Goal: Task Accomplishment & Management: Manage account settings

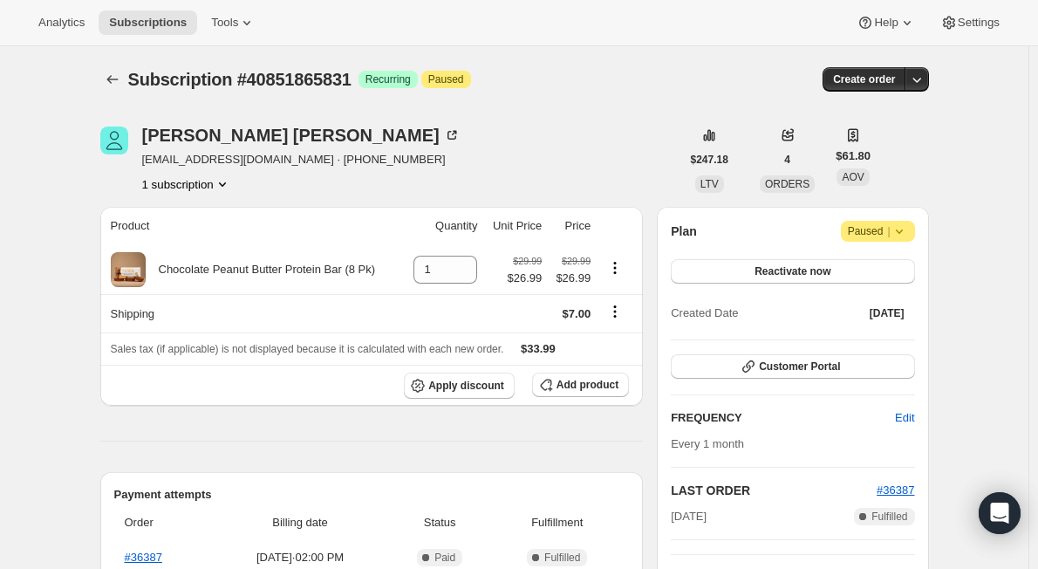
click at [220, 184] on icon "Product actions" at bounding box center [222, 183] width 17 height 17
click at [583, 107] on div "Subscription #40851865831. This page is ready Subscription #40851865831 Success…" at bounding box center [514, 79] width 829 height 66
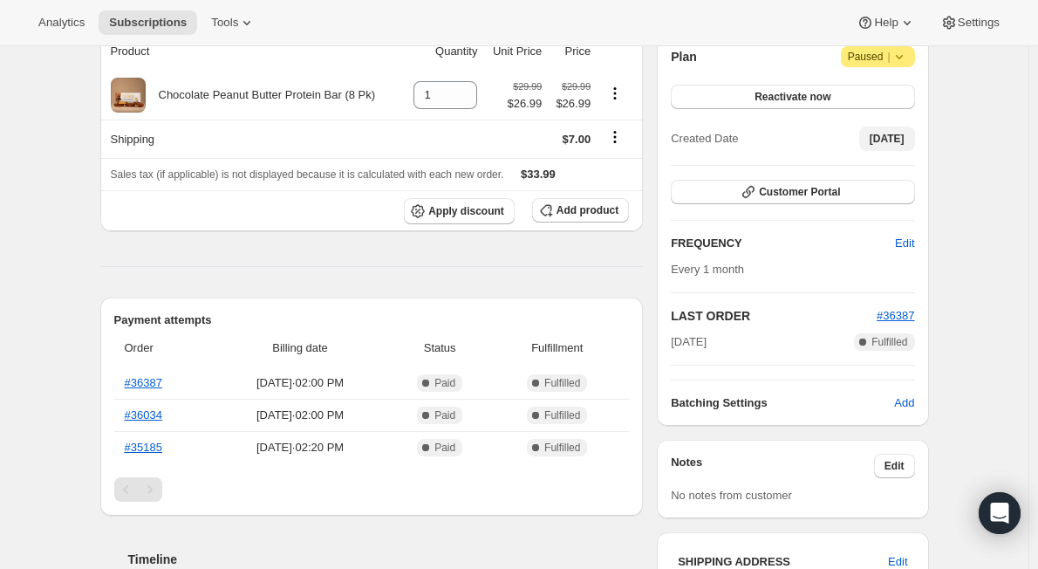
scroll to position [87, 0]
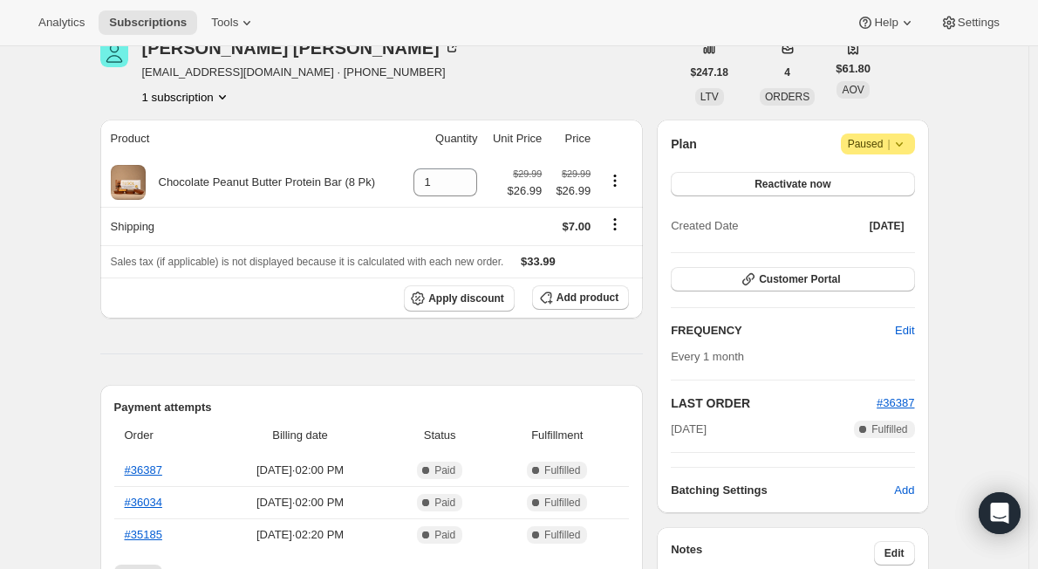
click at [907, 145] on icon at bounding box center [899, 143] width 17 height 17
click at [898, 174] on span "Cancel subscription" at bounding box center [884, 178] width 99 height 13
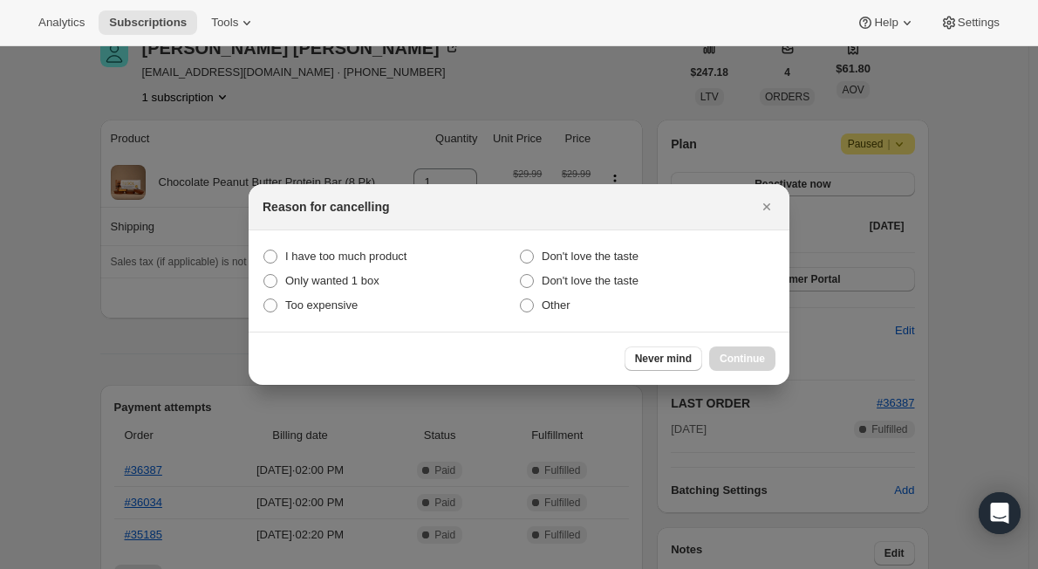
drag, startPoint x: 531, startPoint y: 306, endPoint x: 579, endPoint y: 327, distance: 51.6
click at [531, 306] on span ":rbl:" at bounding box center [527, 305] width 14 height 14
click at [521, 299] on input "Other" at bounding box center [520, 298] width 1 height 1
radio input "true"
click at [736, 361] on span "Continue" at bounding box center [742, 359] width 45 height 14
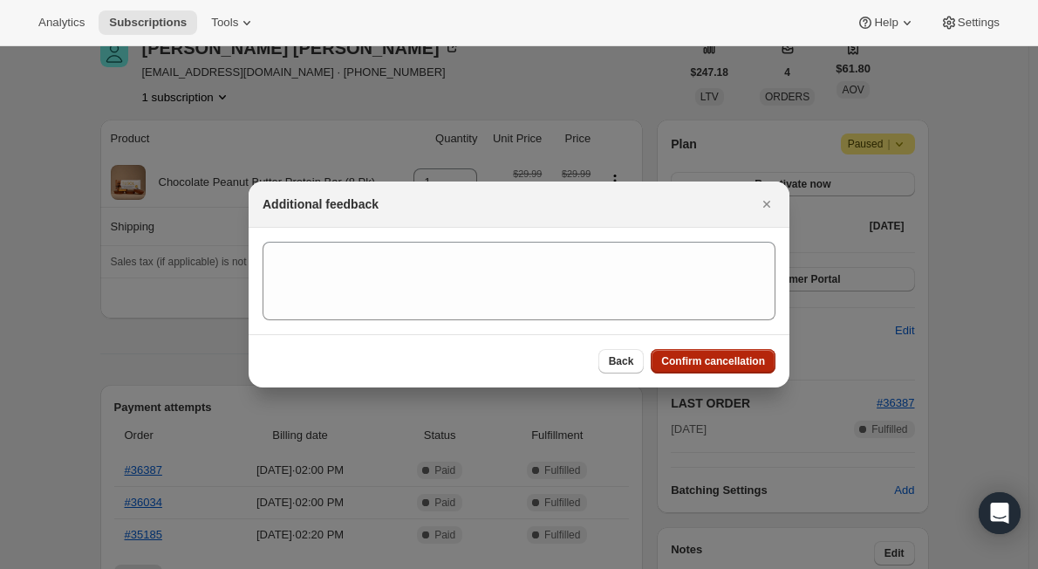
click at [724, 359] on span "Confirm cancellation" at bounding box center [713, 361] width 104 height 14
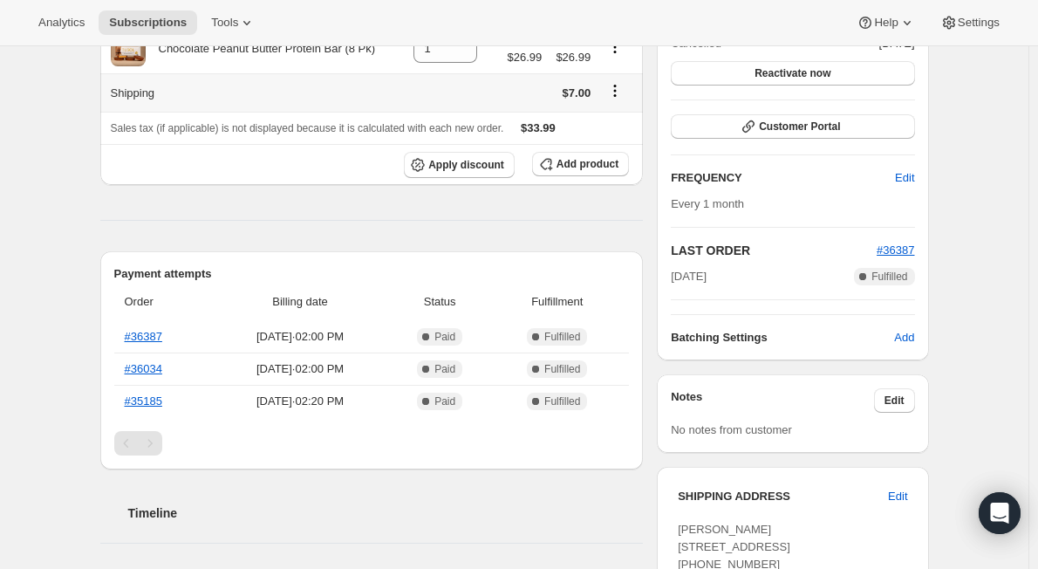
scroll to position [436, 0]
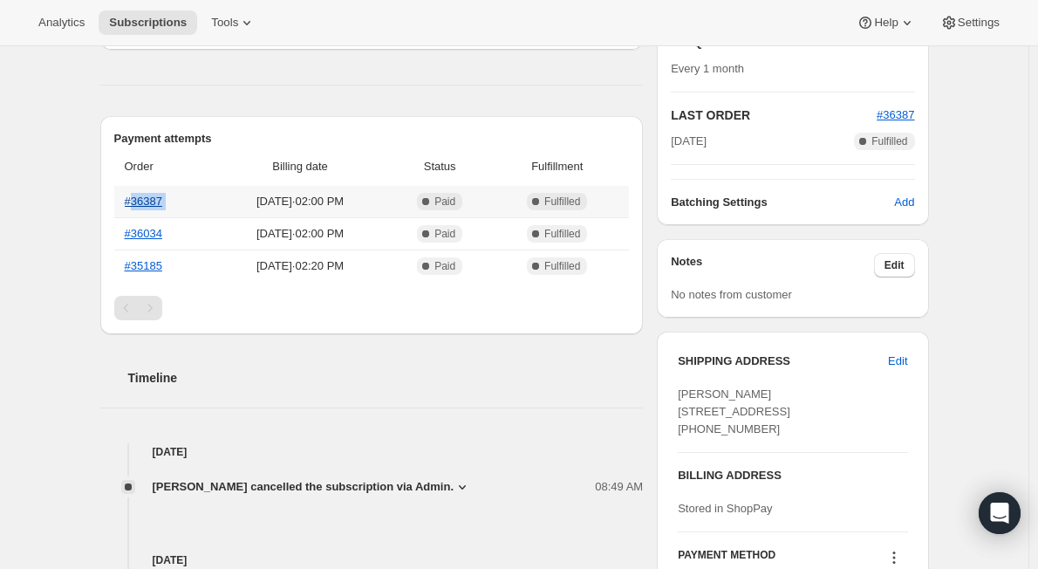
copy link "36387"
drag, startPoint x: 204, startPoint y: 199, endPoint x: 135, endPoint y: 205, distance: 69.2
click at [135, 205] on tr "#36387 [DATE] · 02:00 PM Complete Paid Complete Fulfilled" at bounding box center [372, 201] width 516 height 31
